Goal: Task Accomplishment & Management: Use online tool/utility

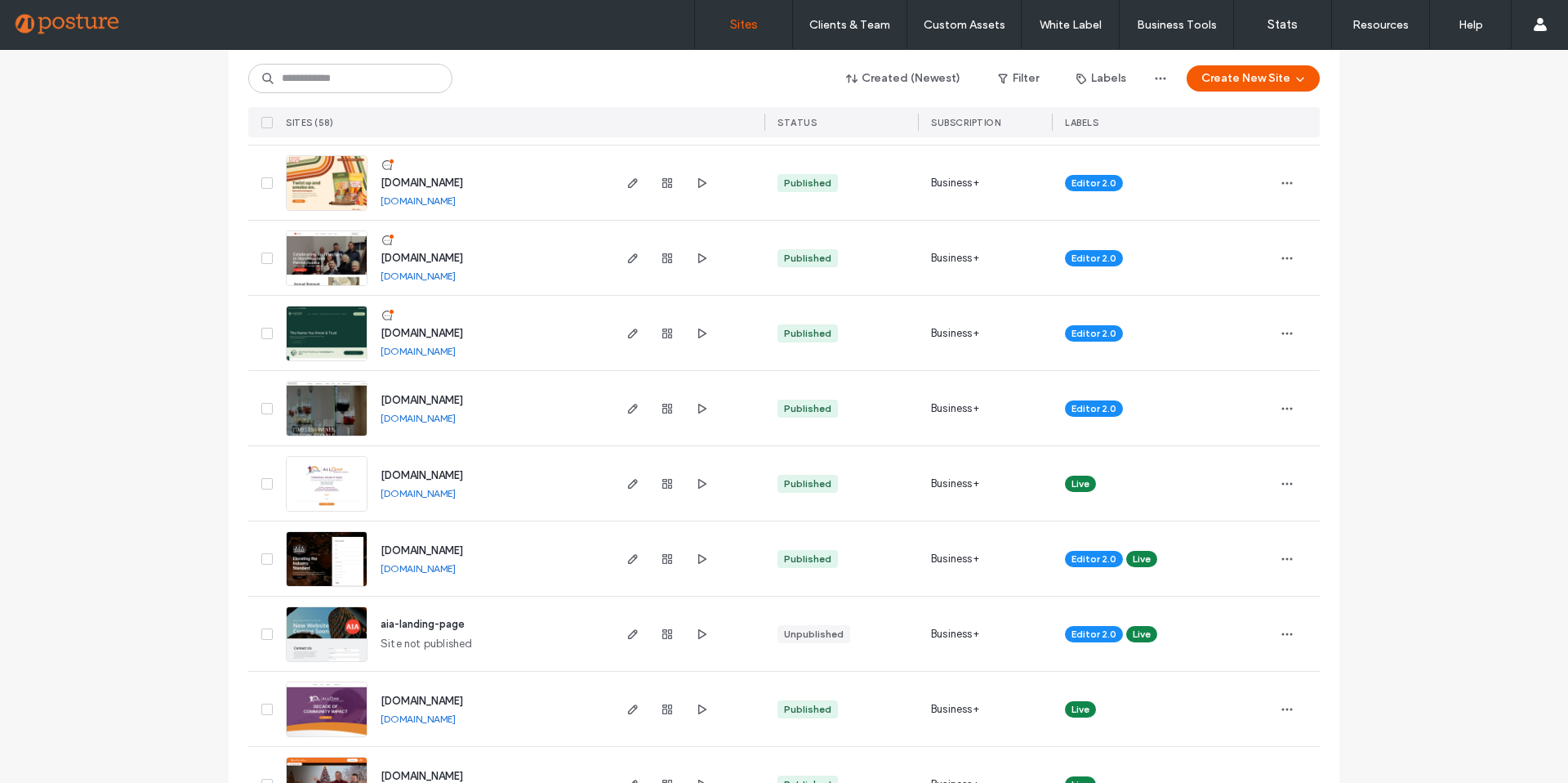
scroll to position [631, 0]
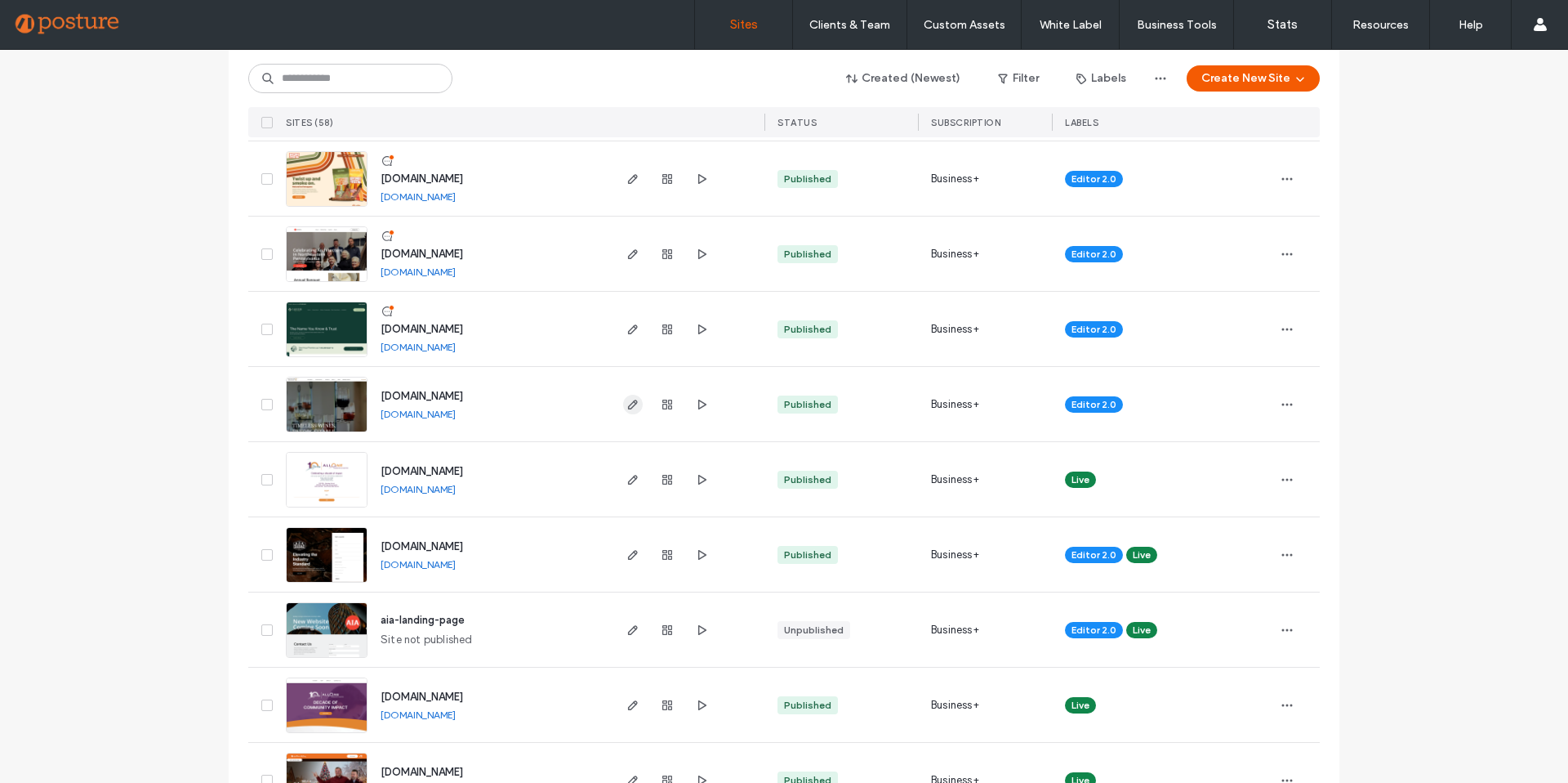
click at [632, 405] on icon "button" at bounding box center [633, 404] width 13 height 13
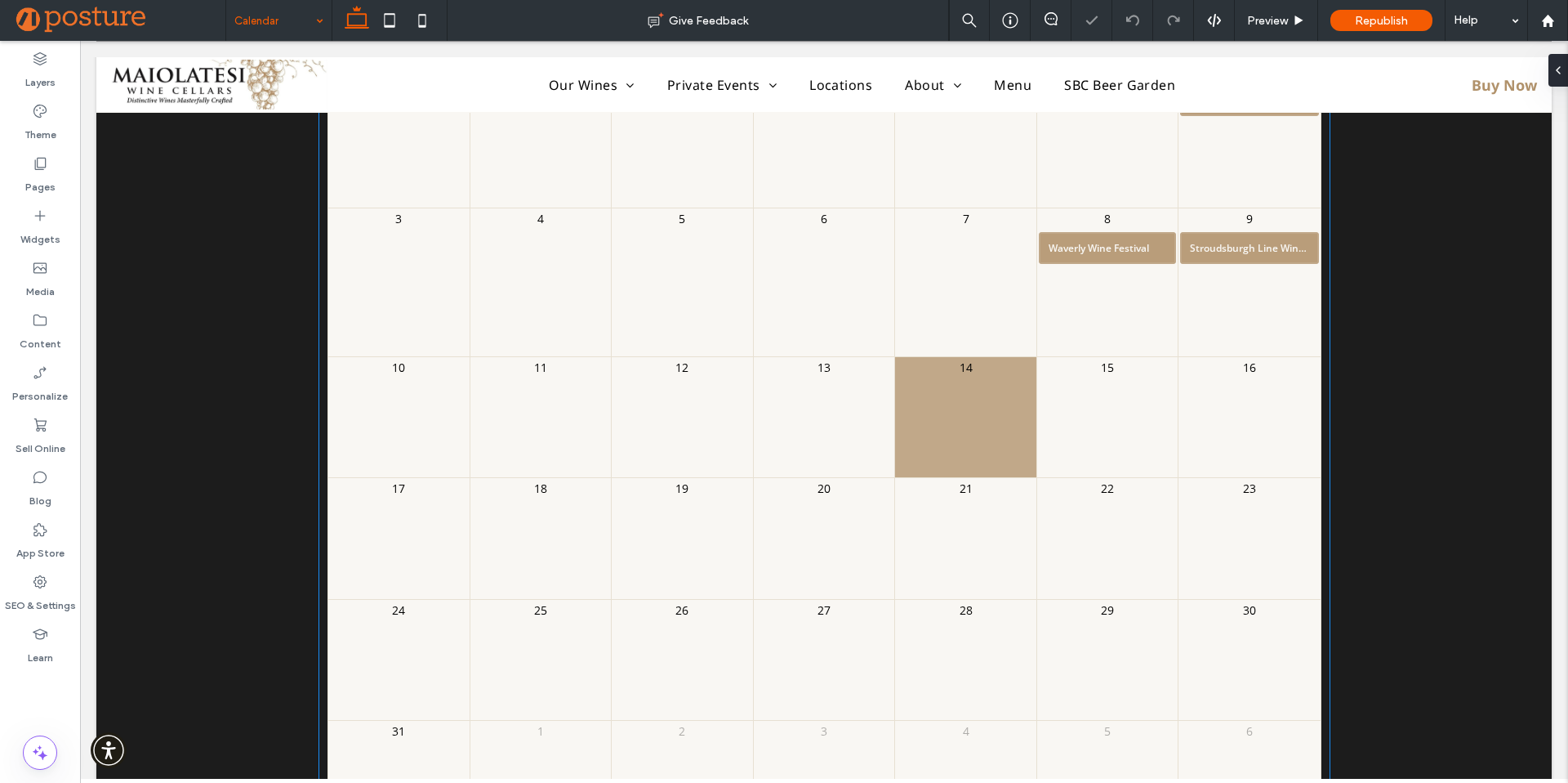
scroll to position [465, 0]
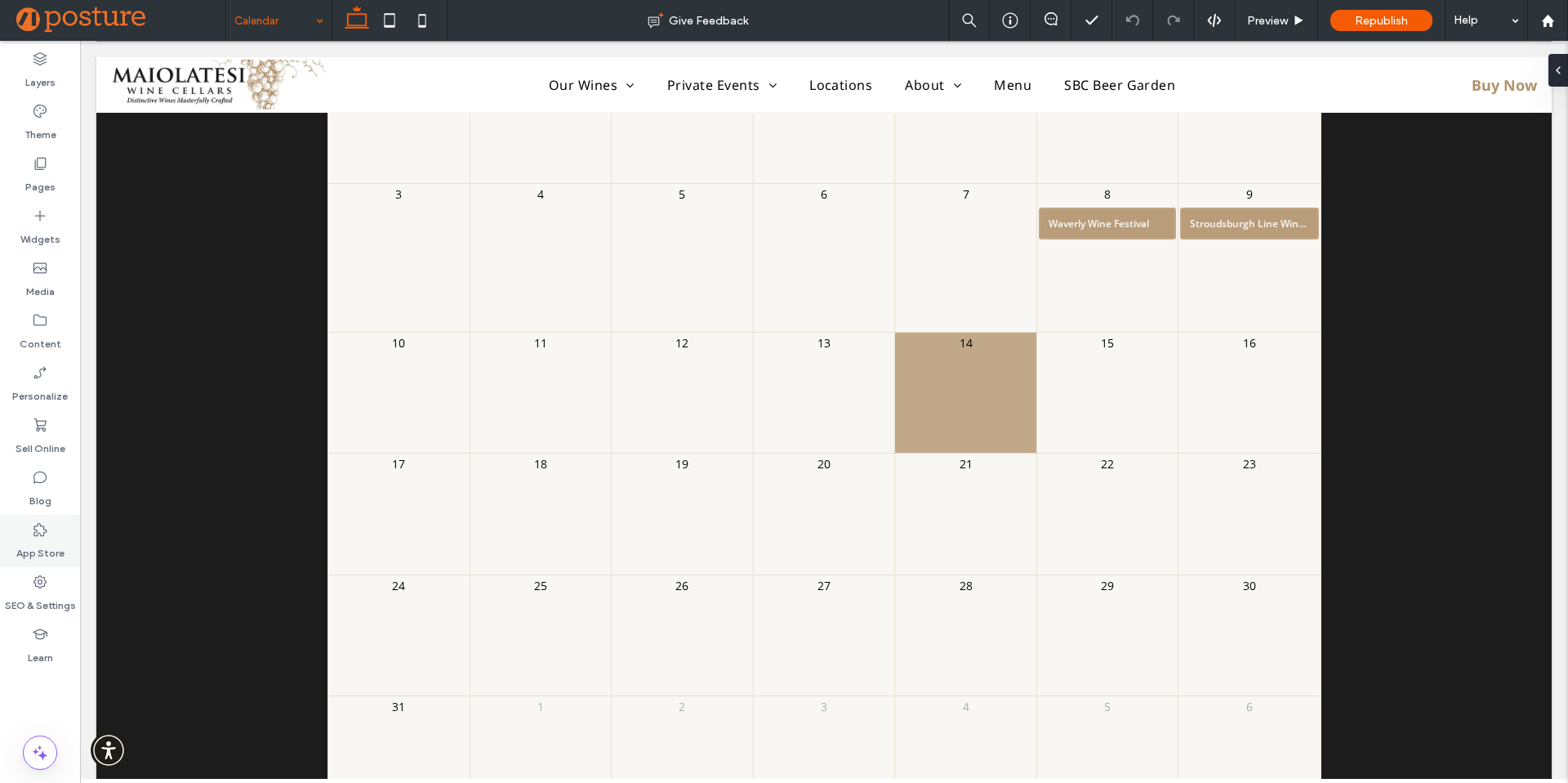
click at [35, 535] on icon at bounding box center [40, 529] width 16 height 16
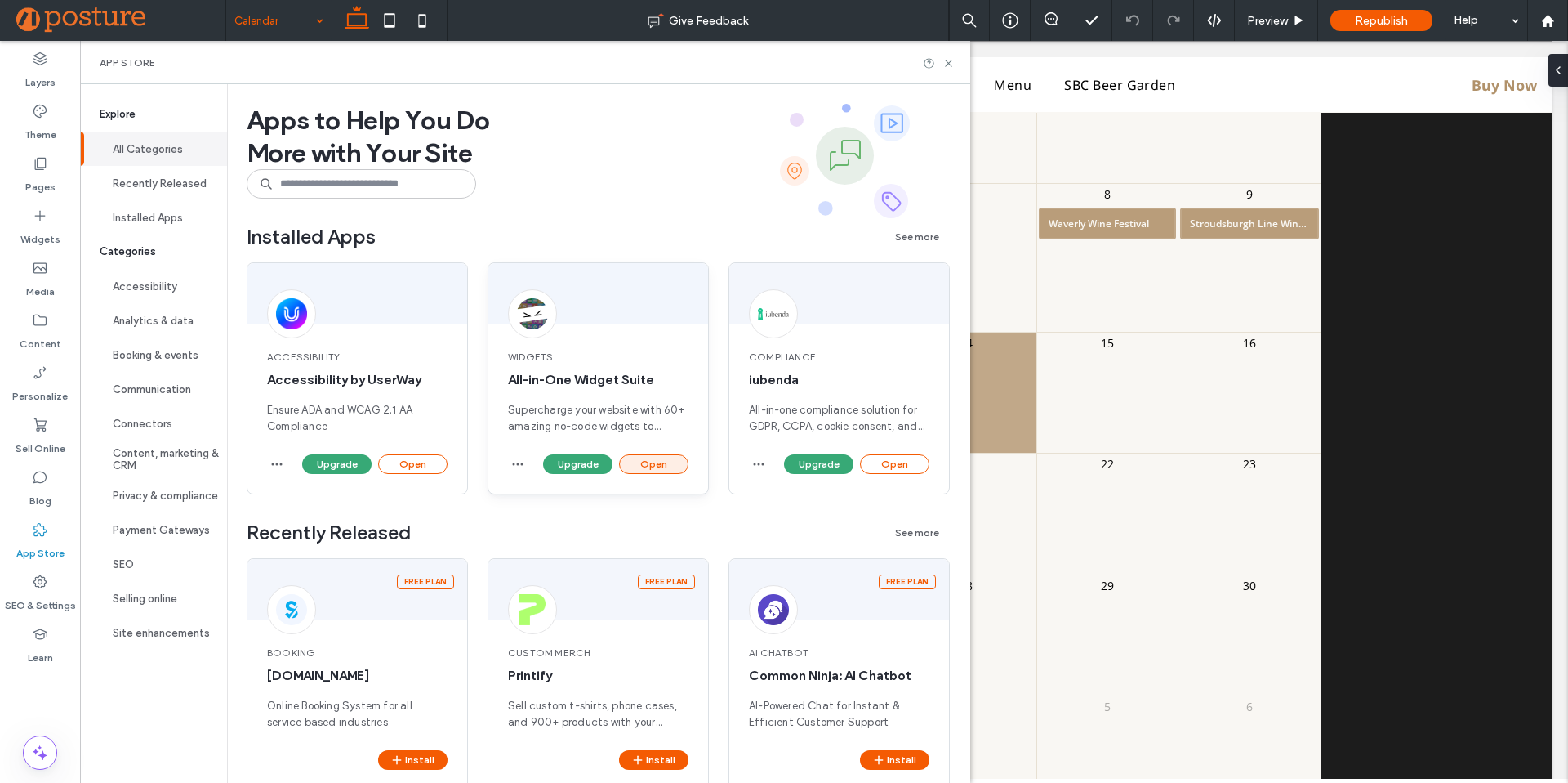
click at [671, 467] on button "Open" at bounding box center [654, 464] width 69 height 19
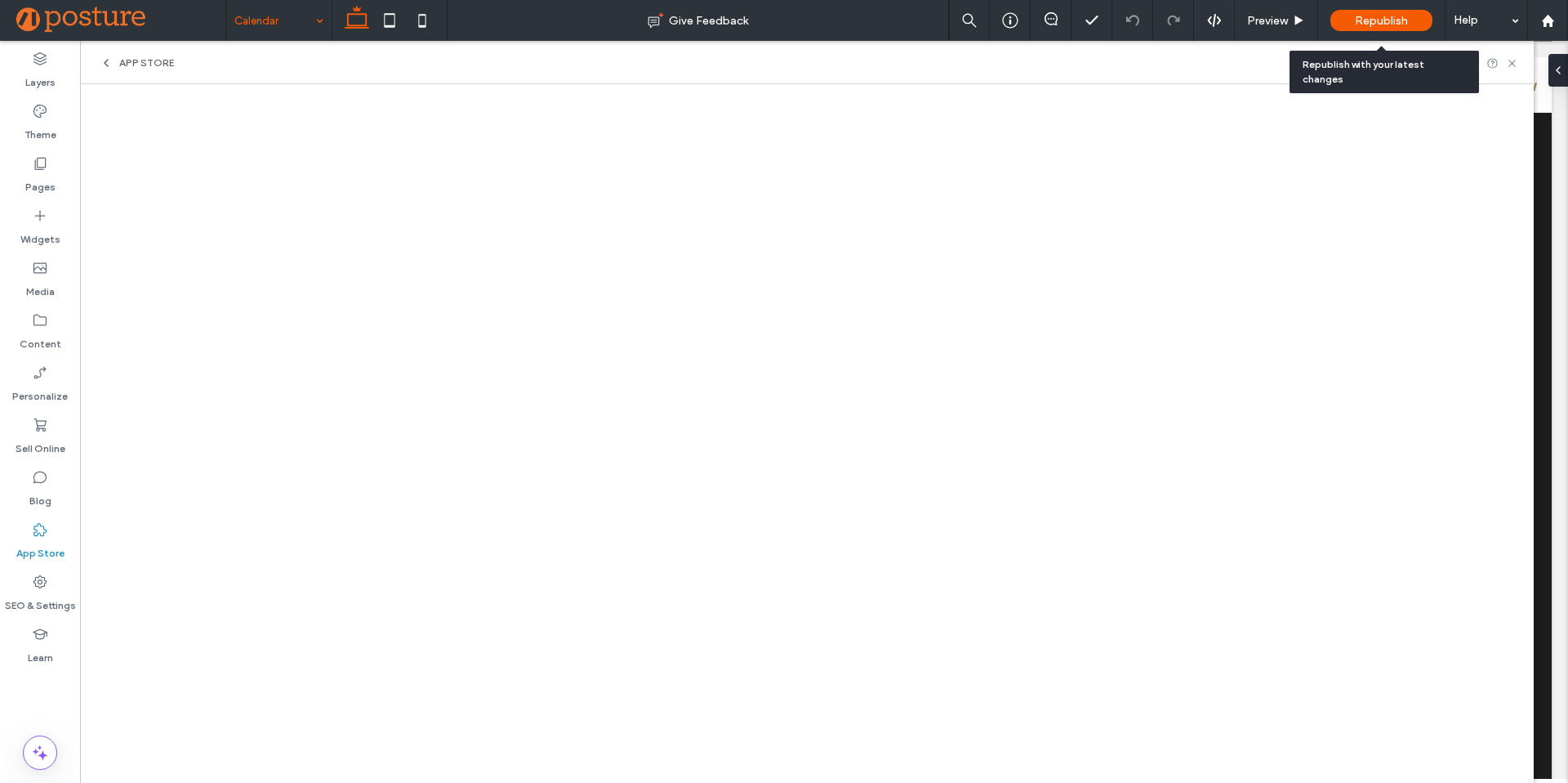
click at [1397, 19] on span "Republish" at bounding box center [1382, 20] width 53 height 14
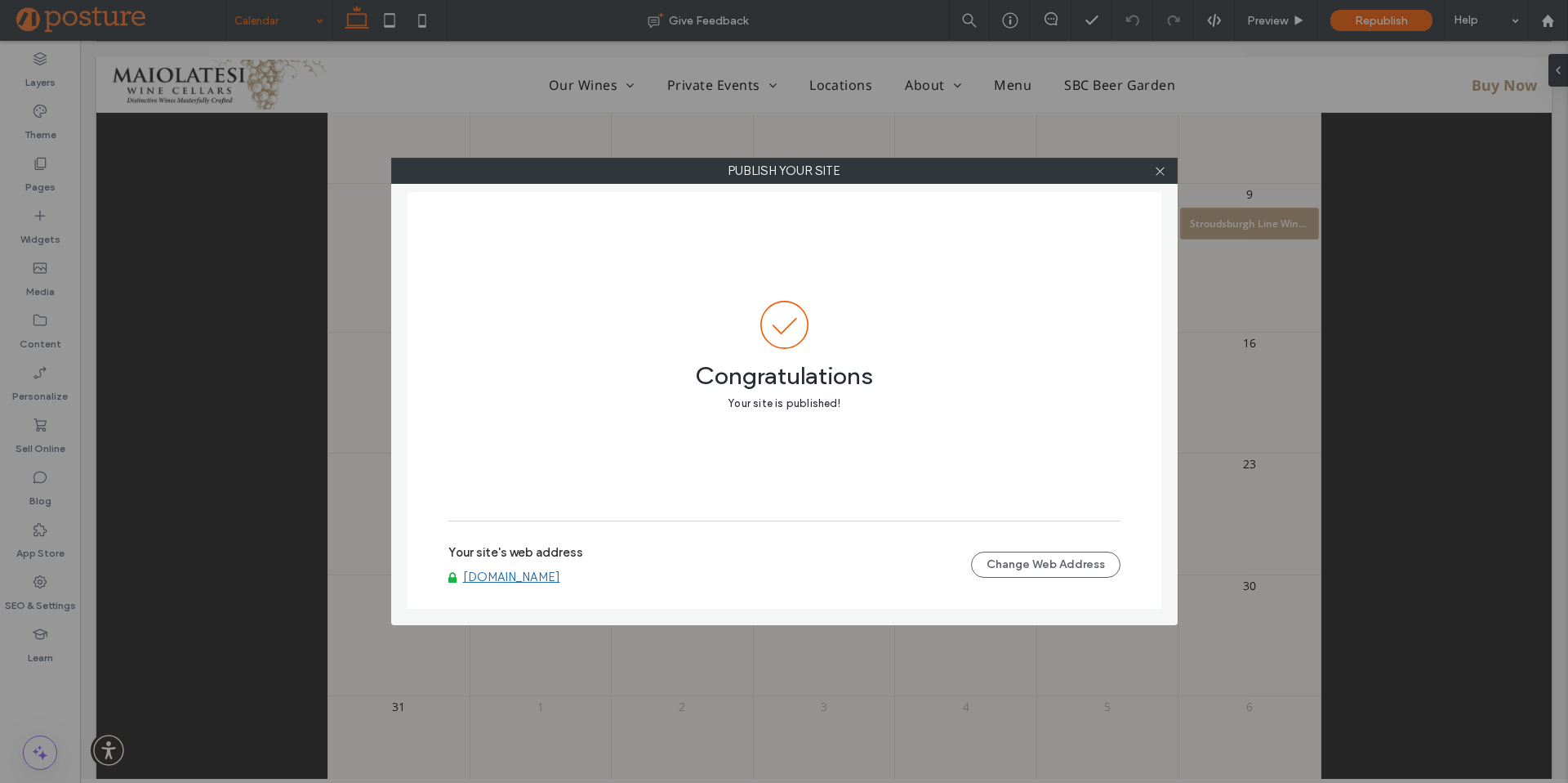
click at [1167, 171] on div at bounding box center [1161, 170] width 25 height 25
click at [1159, 175] on icon at bounding box center [1161, 171] width 12 height 12
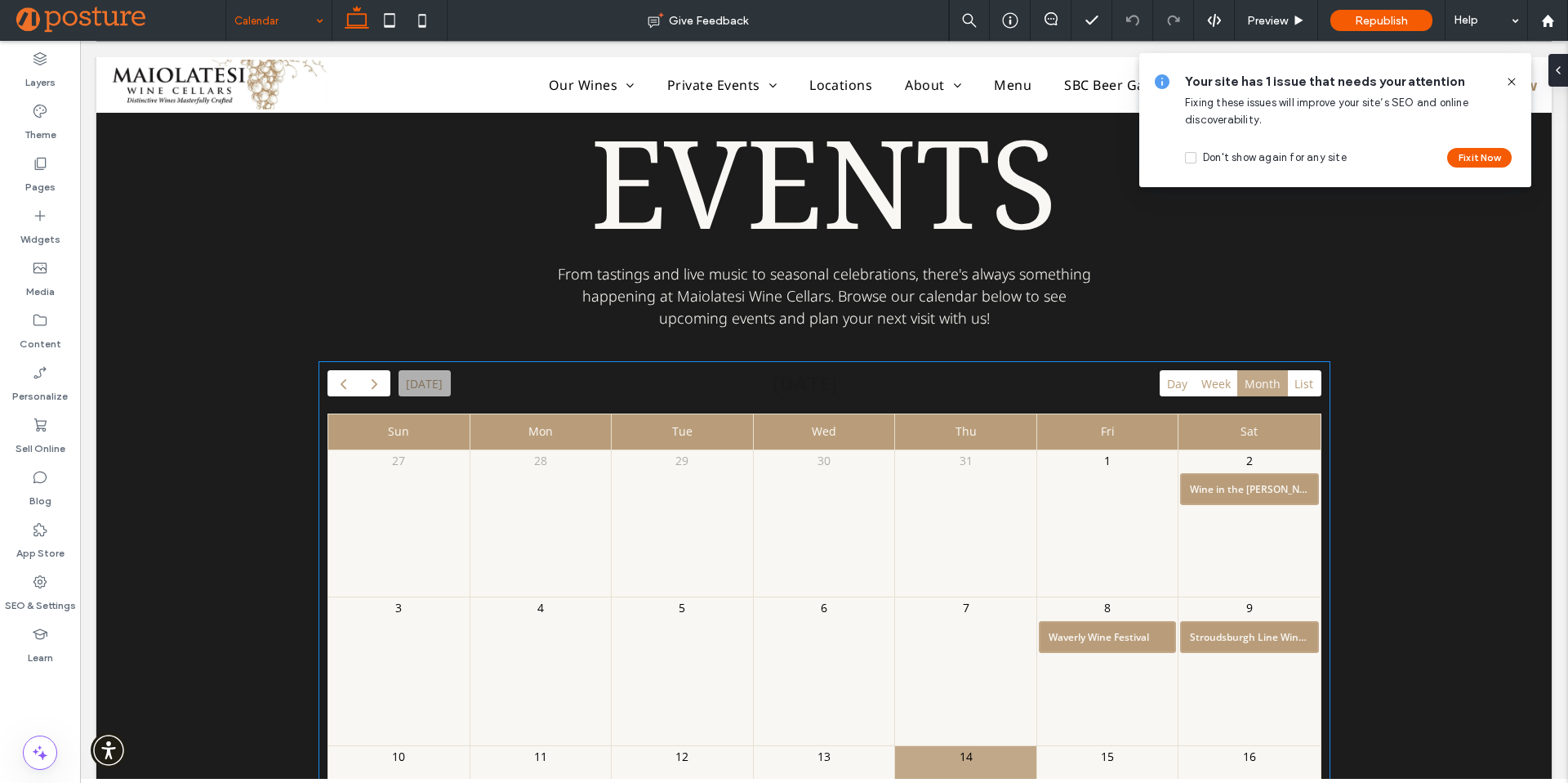
scroll to position [47, 0]
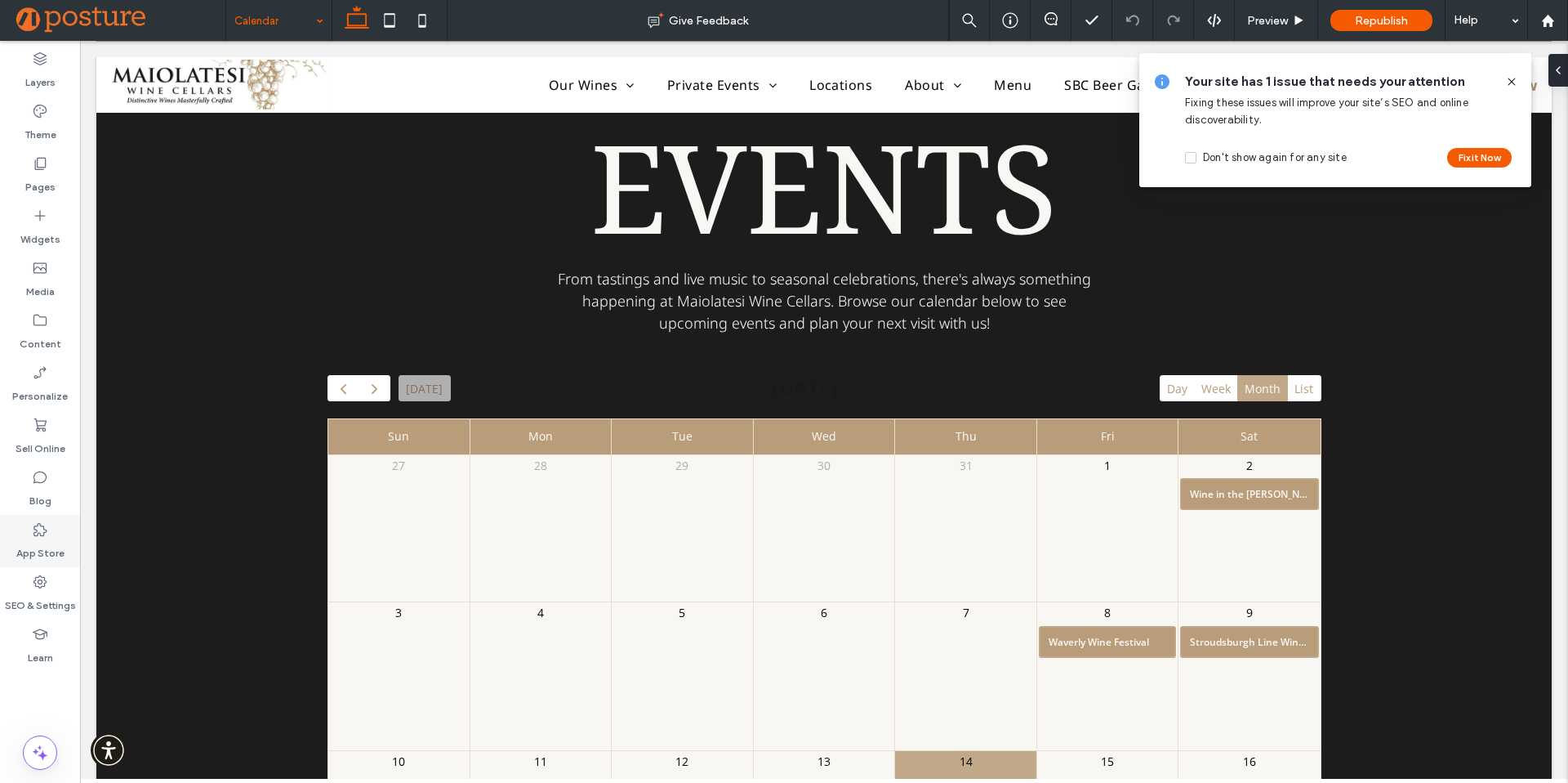
click at [30, 530] on div "App Store" at bounding box center [40, 541] width 80 height 53
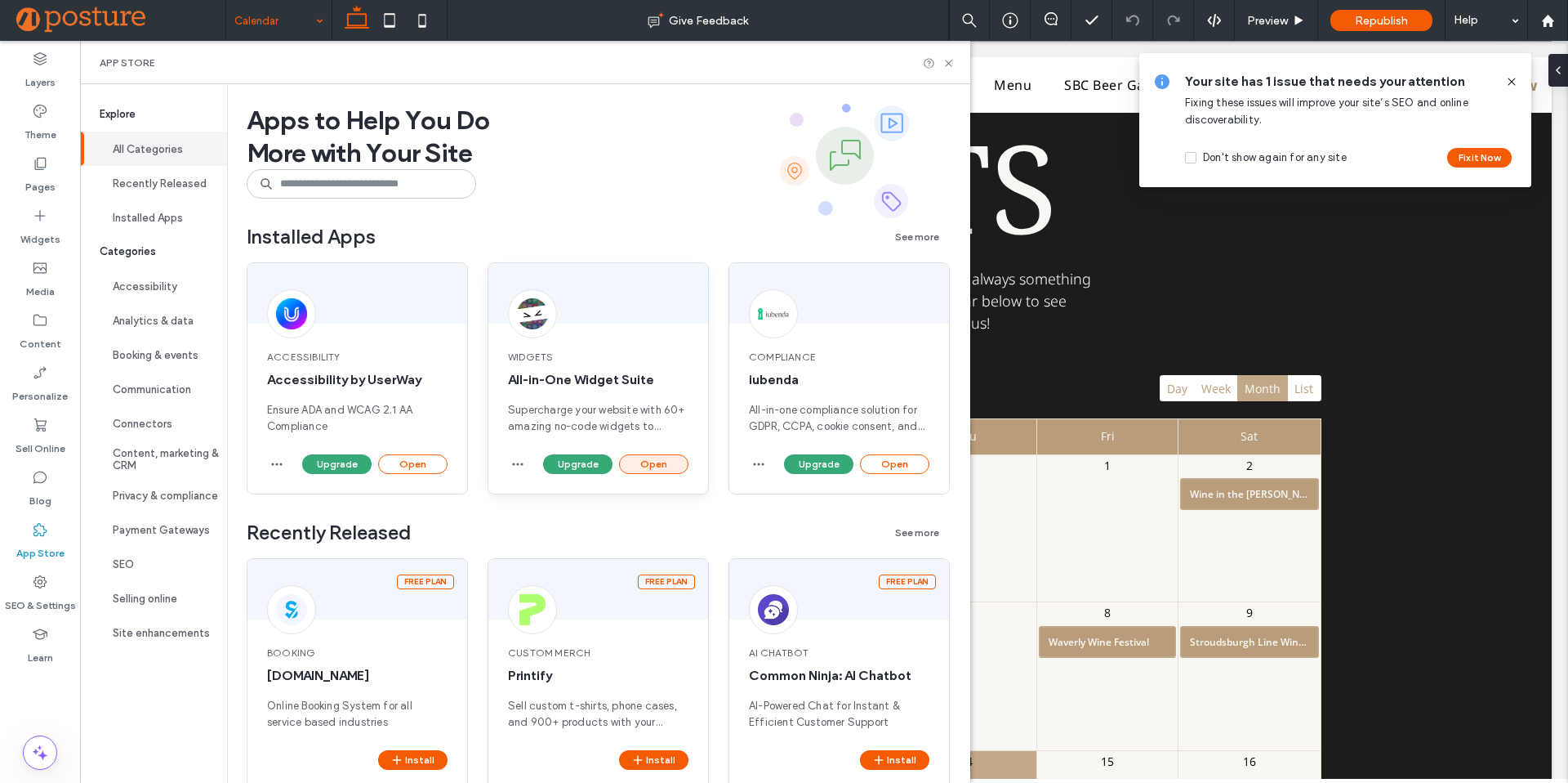
click at [654, 467] on button "Open" at bounding box center [654, 464] width 69 height 19
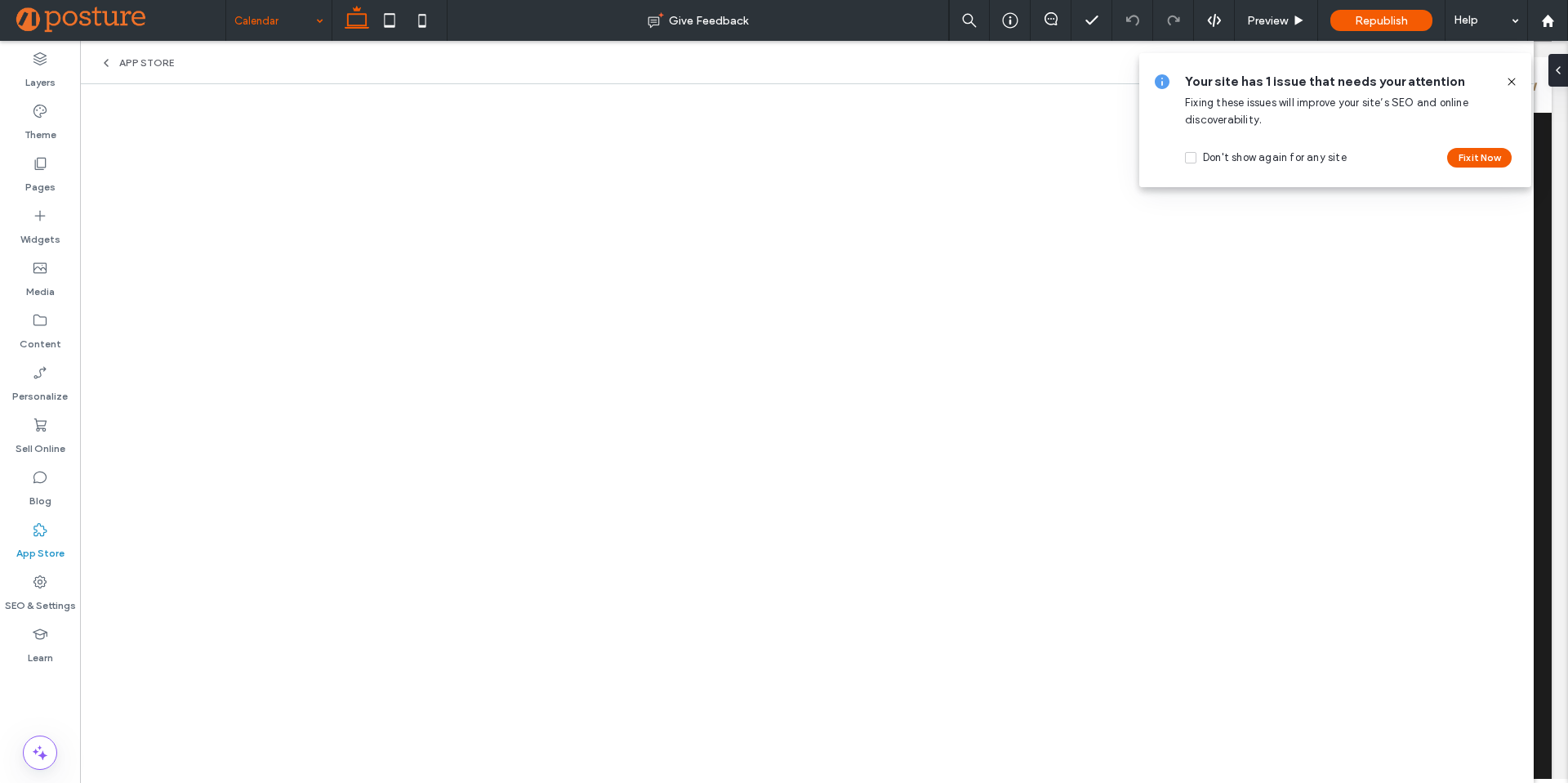
click at [1517, 80] on icon at bounding box center [1511, 81] width 13 height 13
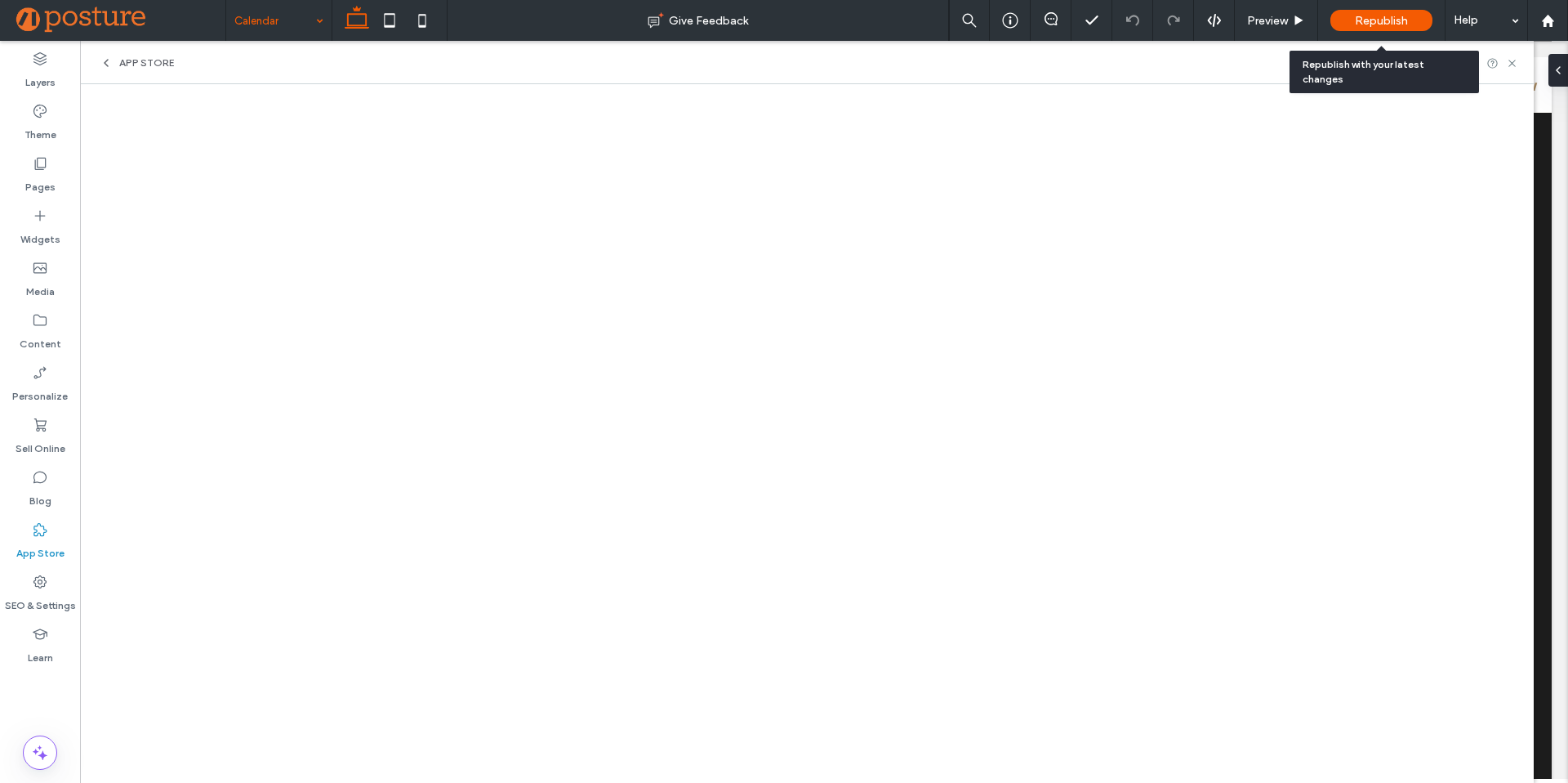
click at [1400, 23] on span "Republish" at bounding box center [1382, 20] width 53 height 14
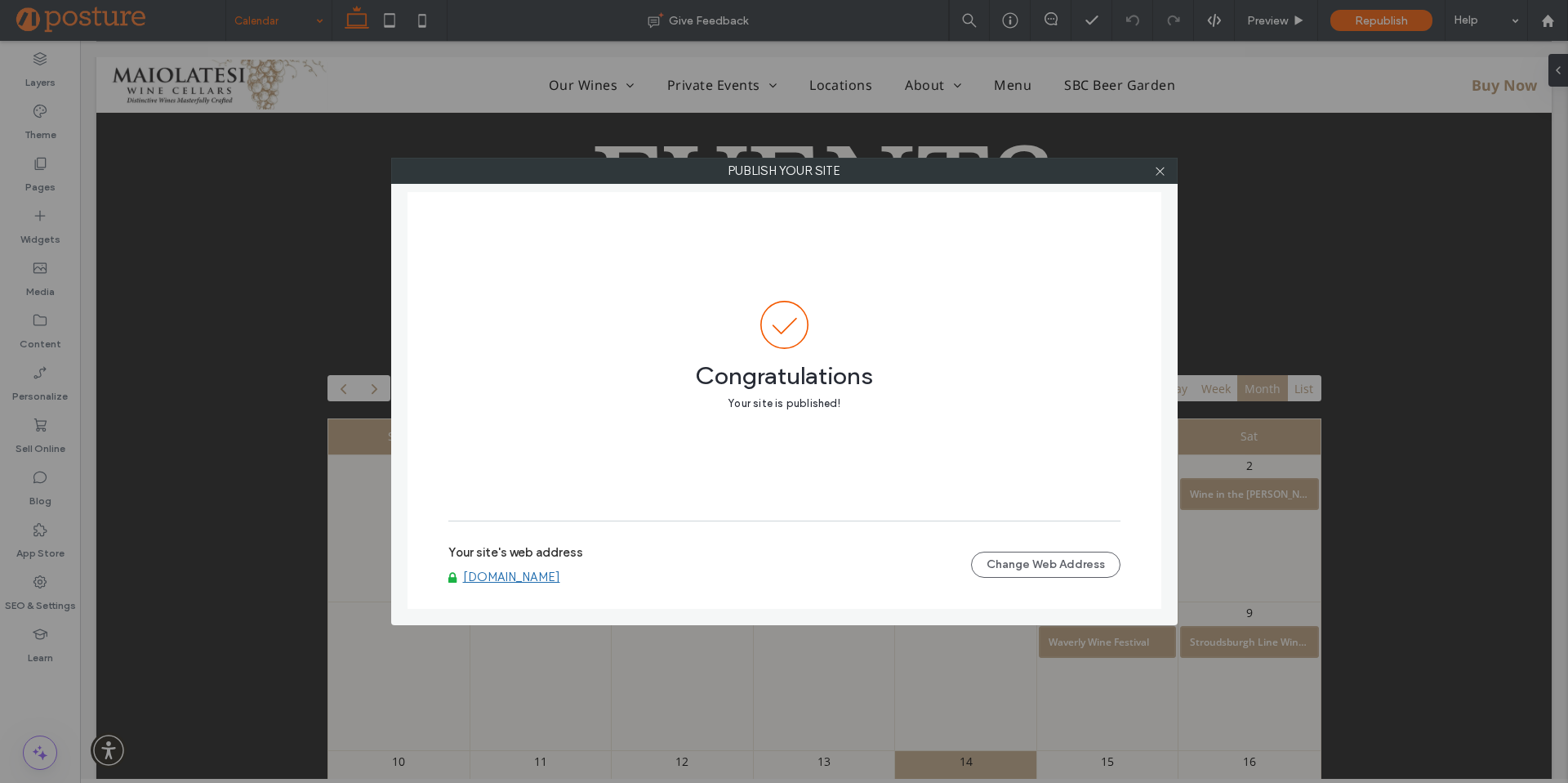
click at [1169, 171] on div at bounding box center [1161, 170] width 25 height 25
click at [1161, 171] on use at bounding box center [1160, 171] width 8 height 8
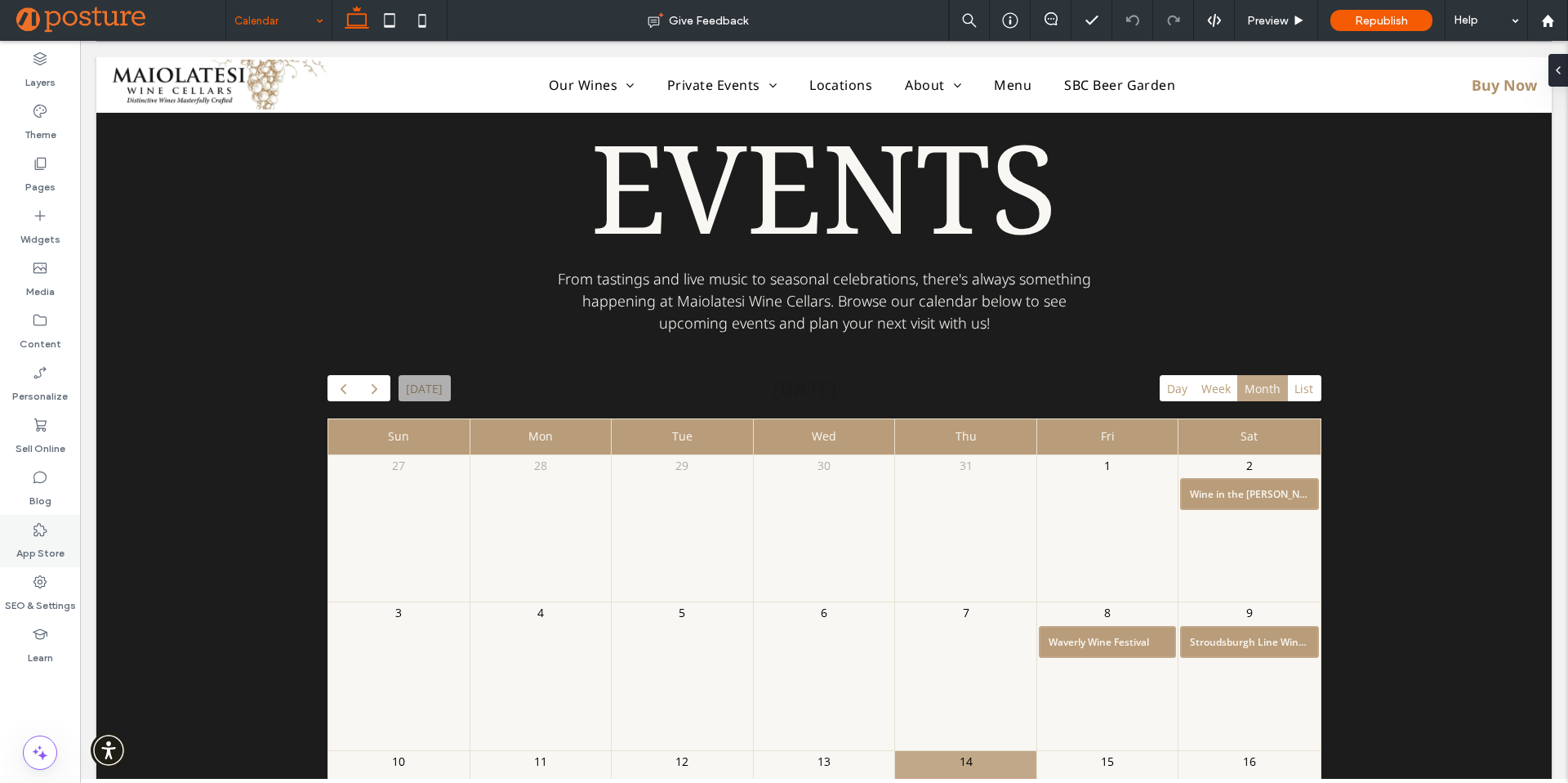
click at [47, 533] on icon at bounding box center [40, 529] width 16 height 16
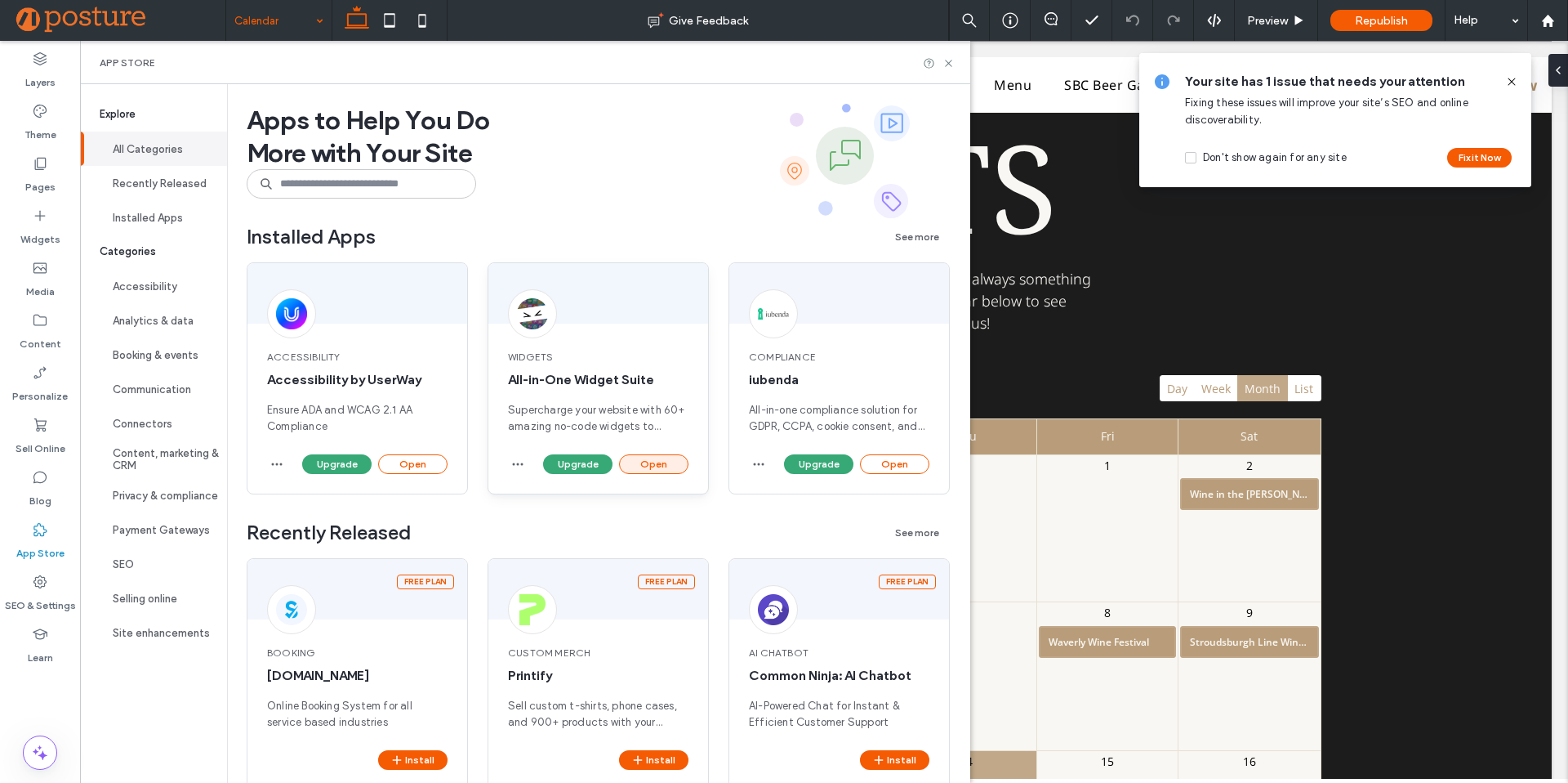
click at [642, 469] on button "Open" at bounding box center [654, 464] width 69 height 19
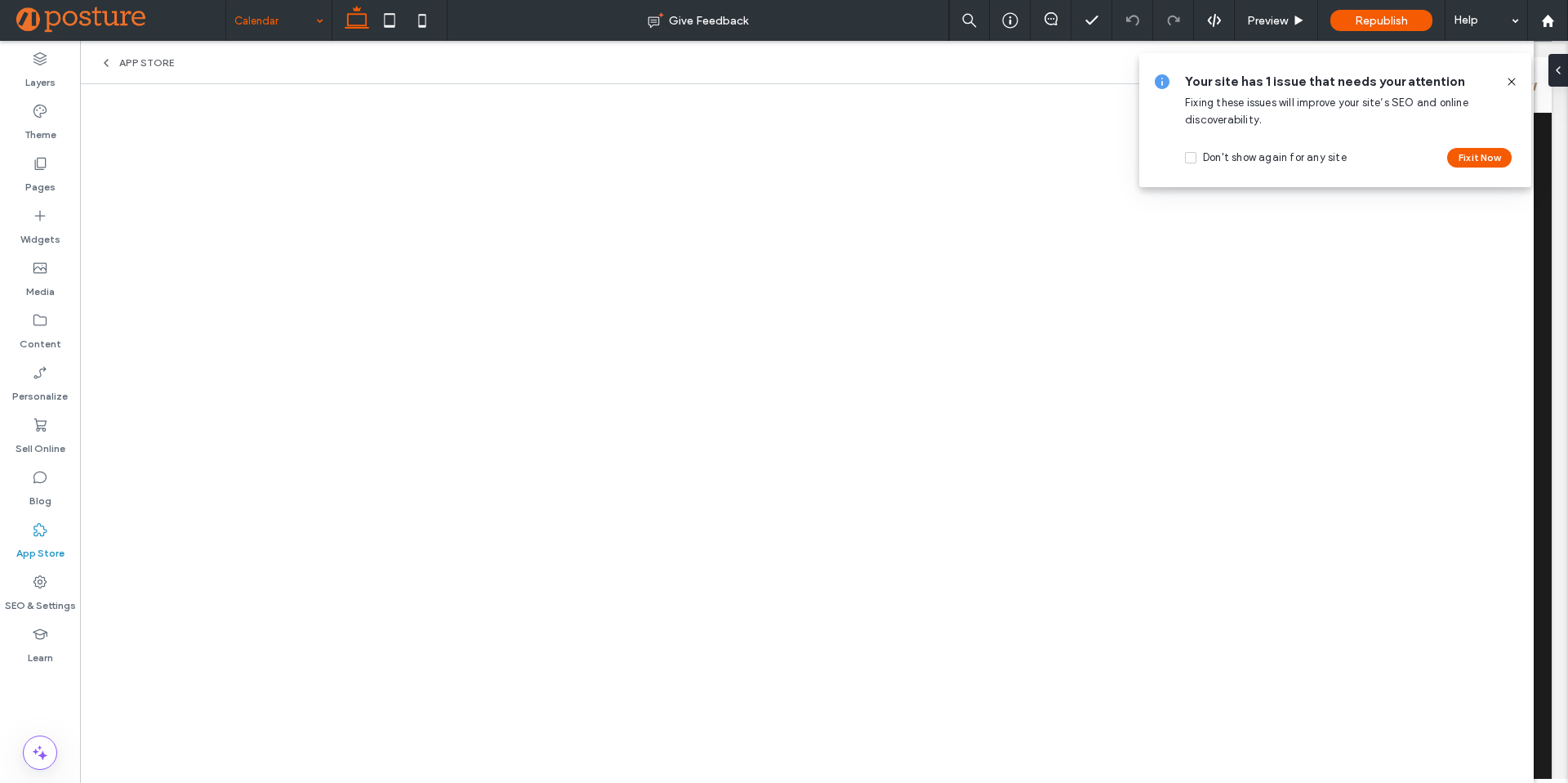
click at [1512, 85] on icon at bounding box center [1511, 81] width 13 height 13
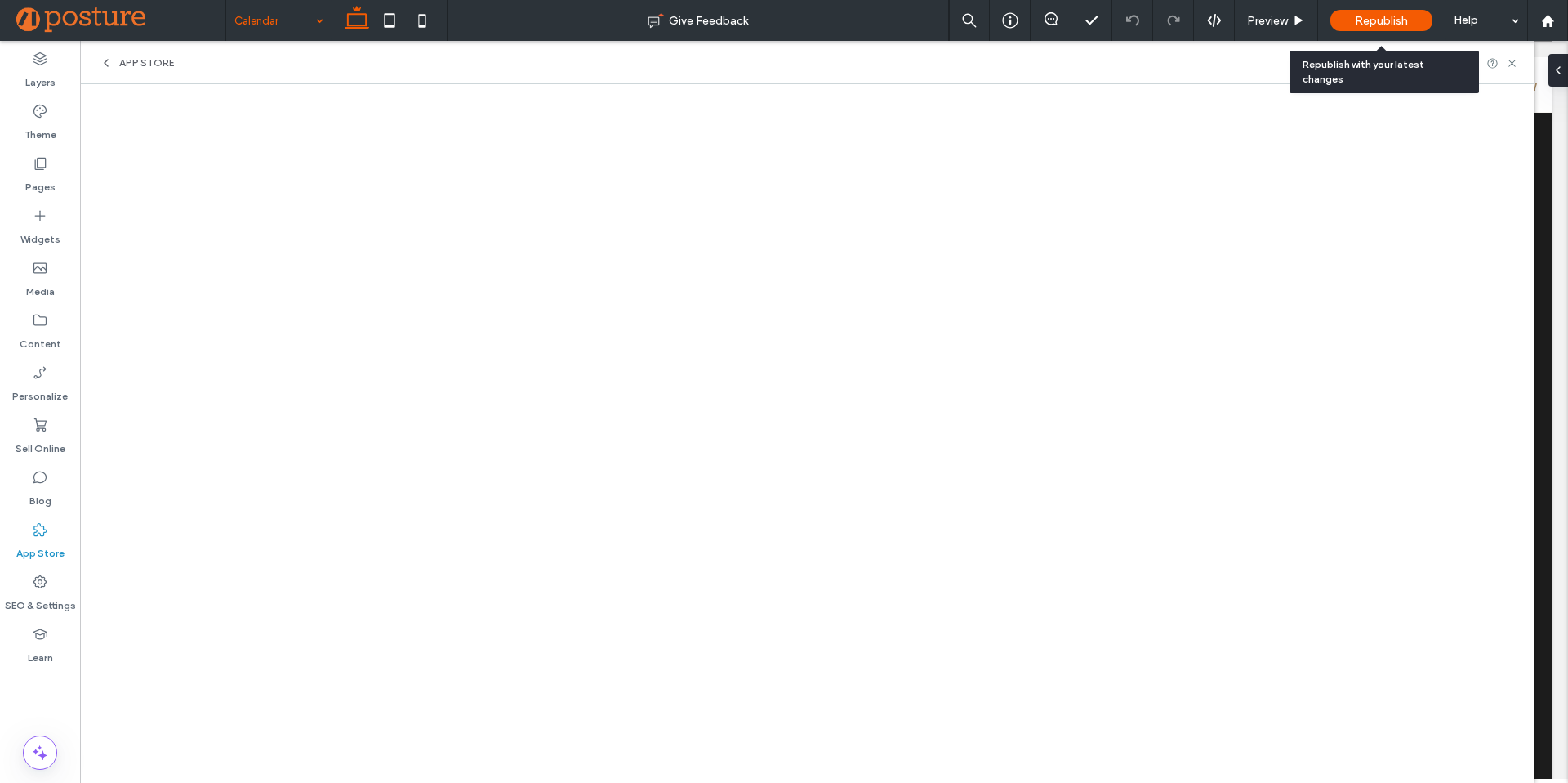
click at [1367, 16] on span "Republish" at bounding box center [1382, 20] width 53 height 14
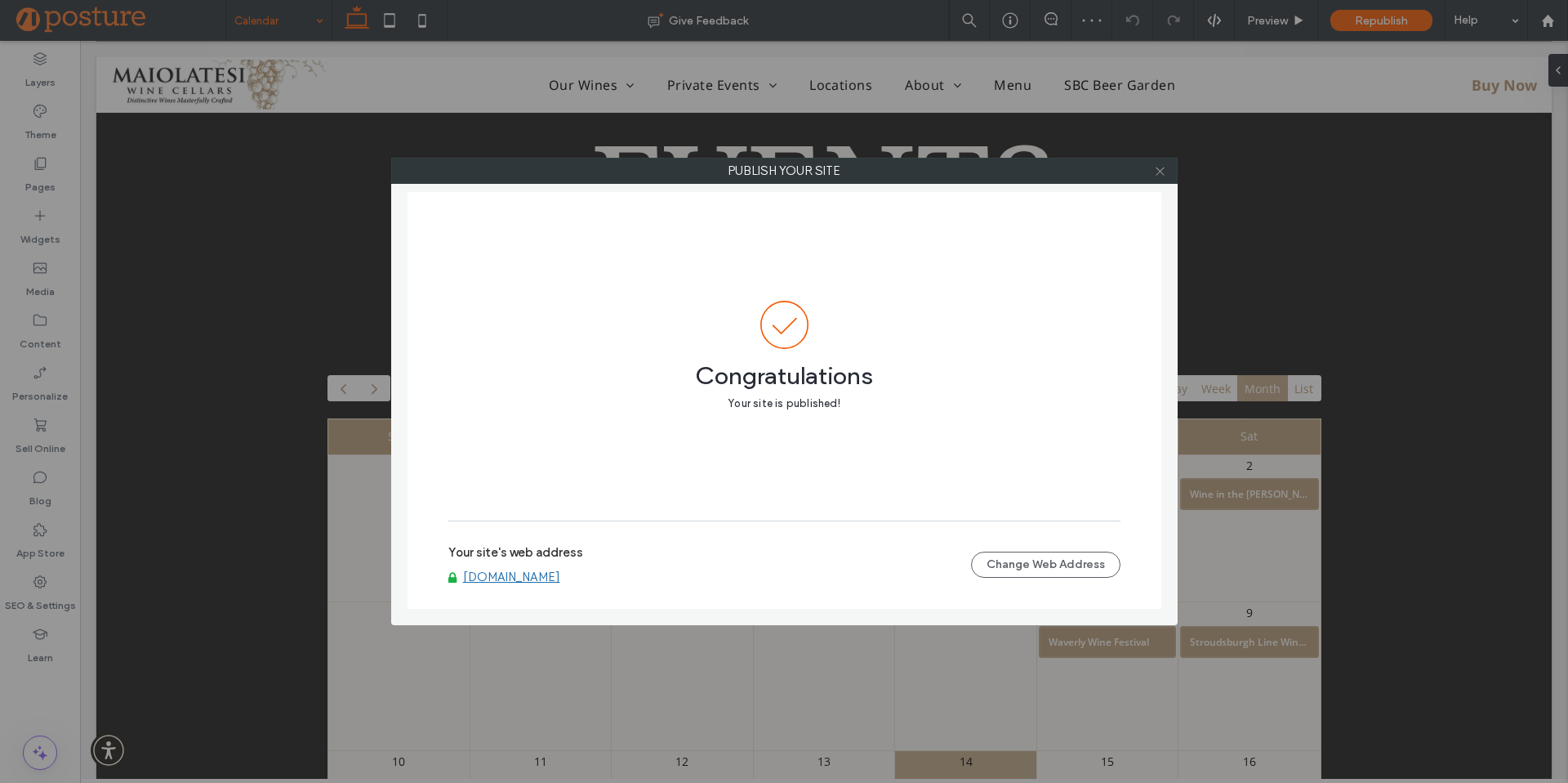
click at [1162, 174] on icon at bounding box center [1161, 171] width 12 height 12
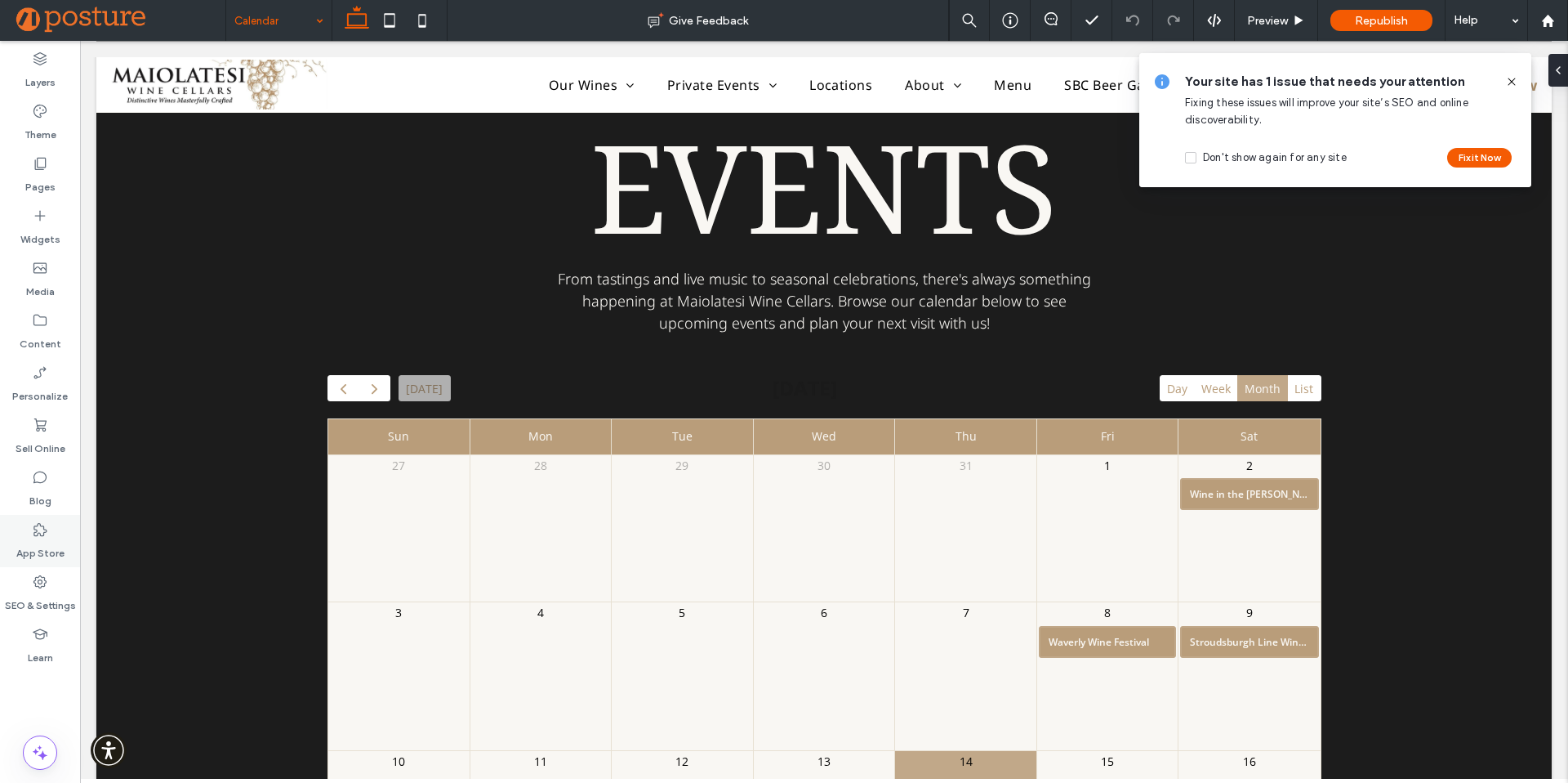
click at [49, 542] on label "App Store" at bounding box center [40, 548] width 48 height 23
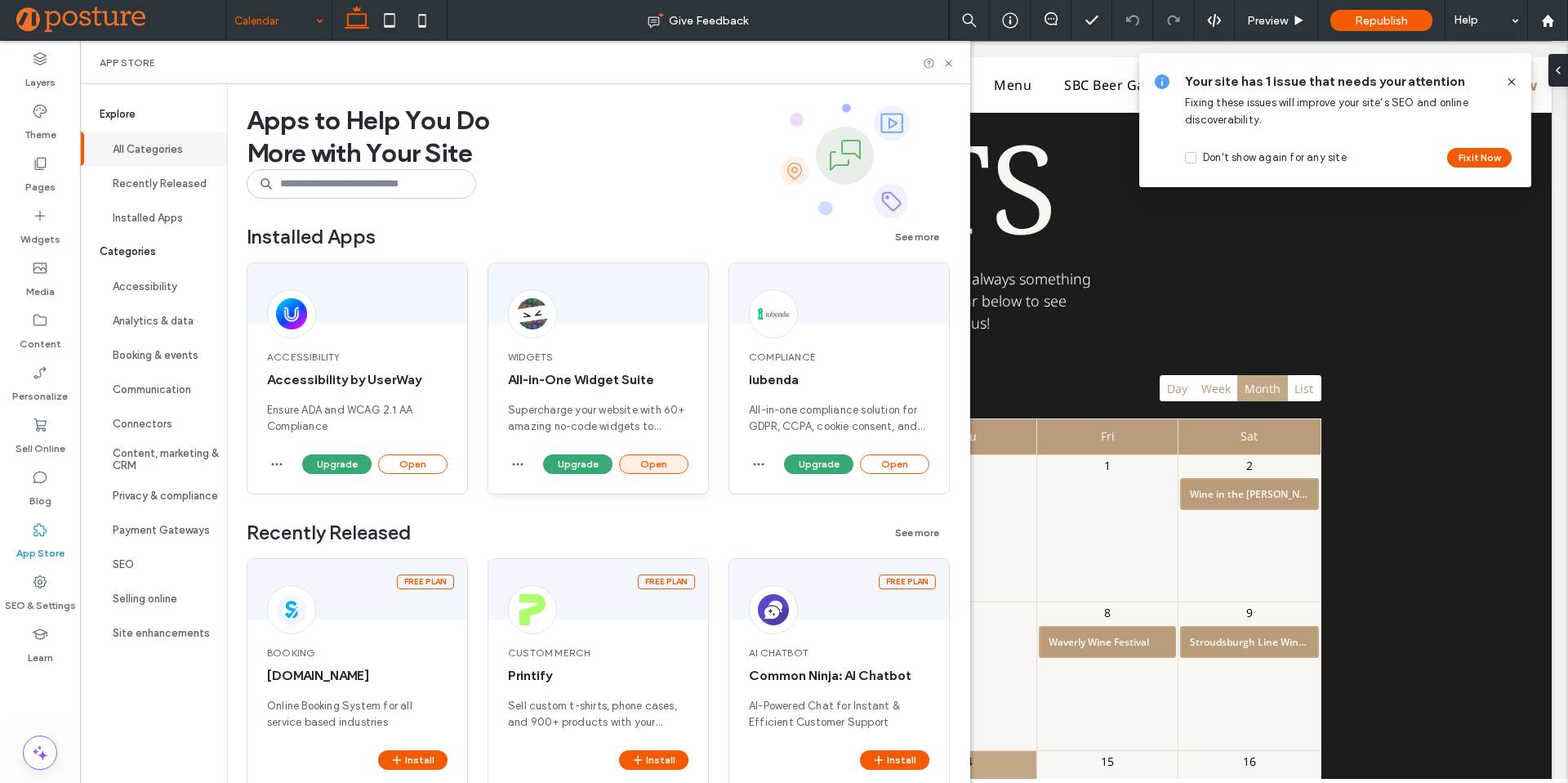
click at [652, 457] on button "Open" at bounding box center [654, 464] width 69 height 19
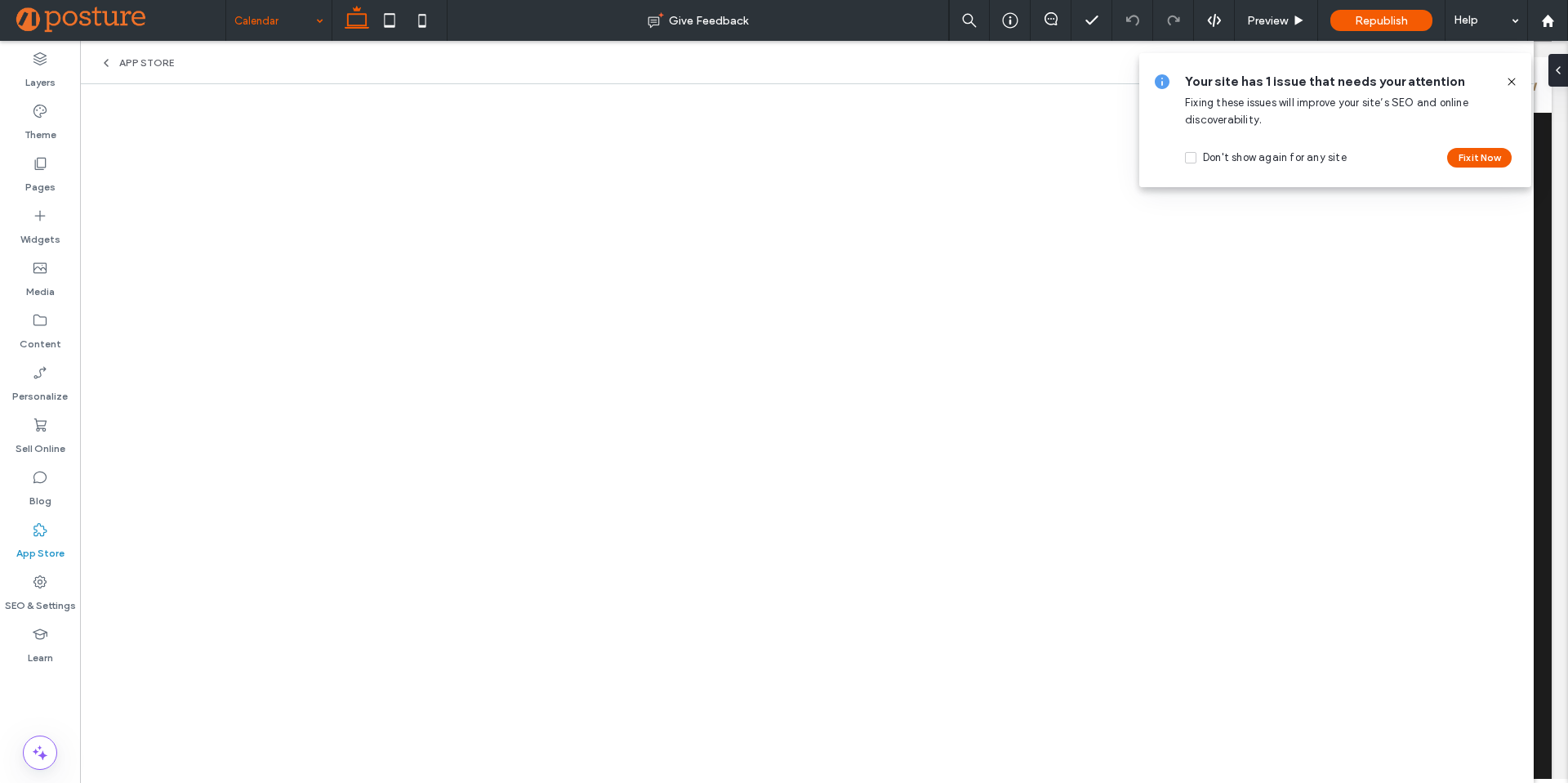
click at [1512, 82] on icon at bounding box center [1511, 81] width 13 height 13
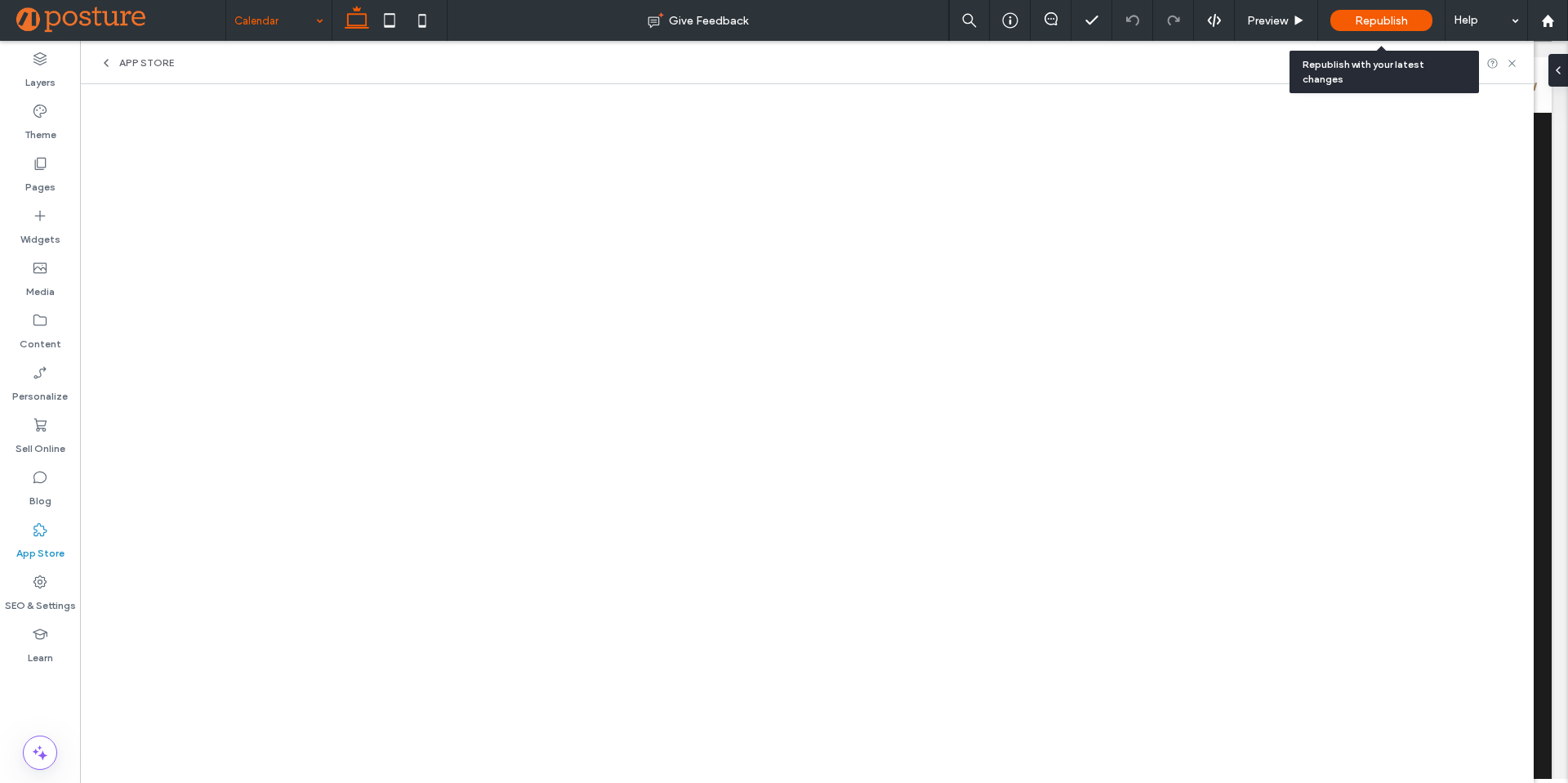
click at [1390, 20] on span "Republish" at bounding box center [1382, 20] width 53 height 14
